Goal: Obtain resource: Download file/media

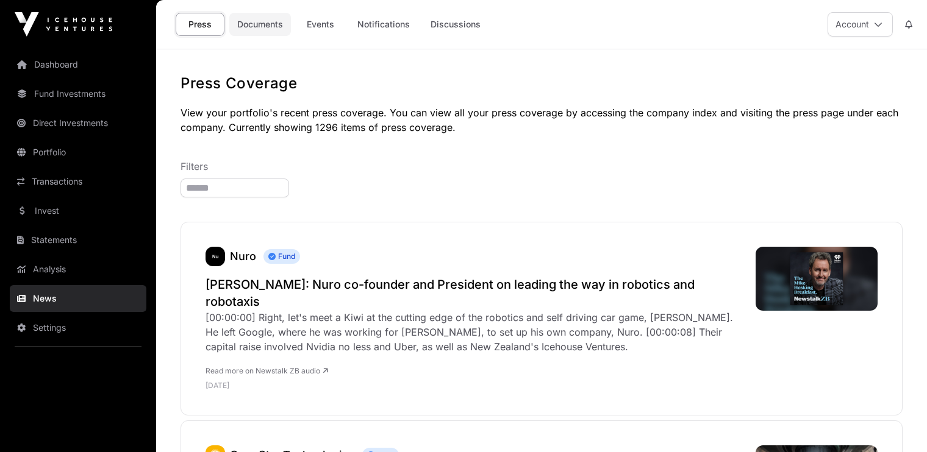
click at [258, 20] on link "Documents" at bounding box center [260, 24] width 62 height 23
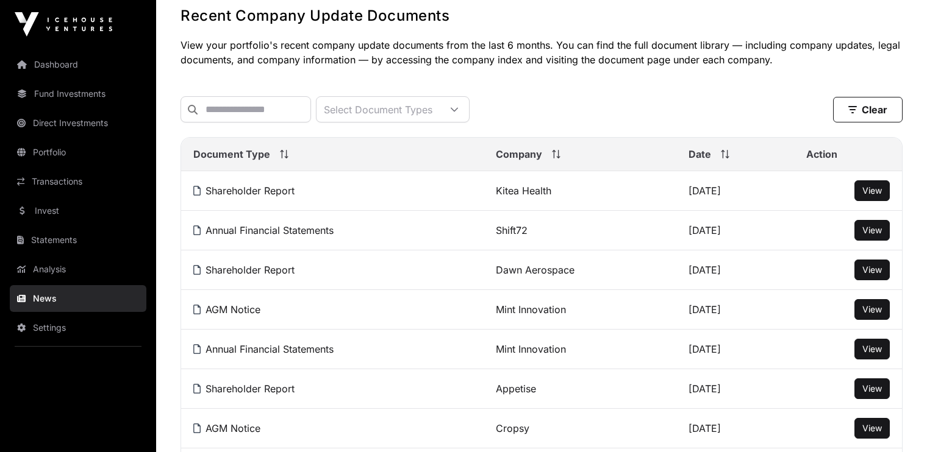
scroll to position [68, 0]
click at [868, 231] on link "View" at bounding box center [872, 230] width 20 height 12
click at [510, 236] on link "Shift72" at bounding box center [512, 230] width 32 height 12
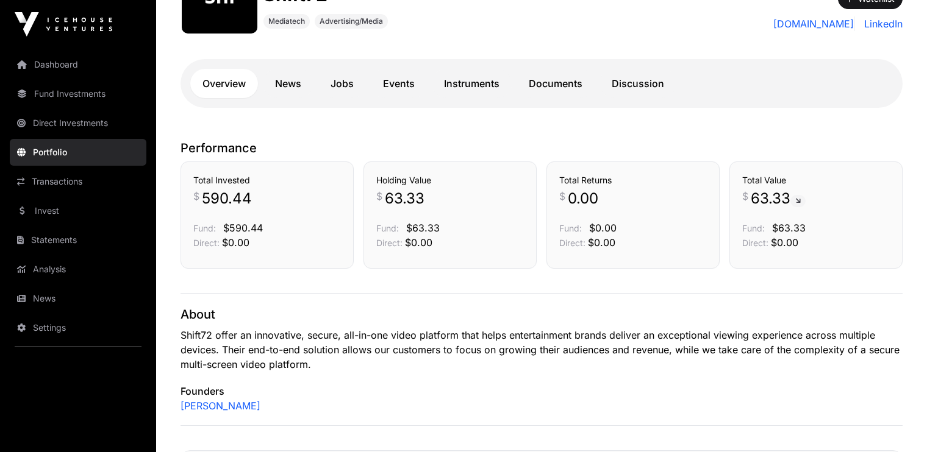
scroll to position [190, 0]
click at [550, 85] on link "Documents" at bounding box center [555, 83] width 78 height 29
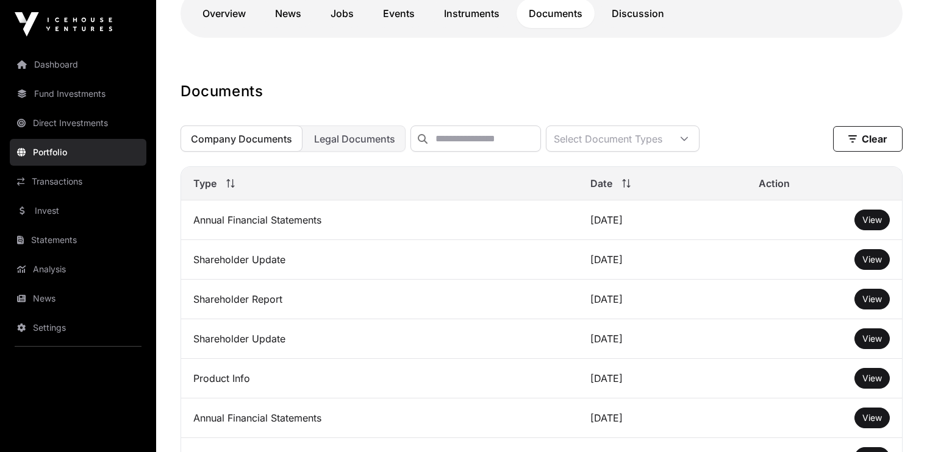
scroll to position [261, 0]
click at [874, 264] on span "View" at bounding box center [872, 259] width 20 height 10
